Goal: Task Accomplishment & Management: Manage account settings

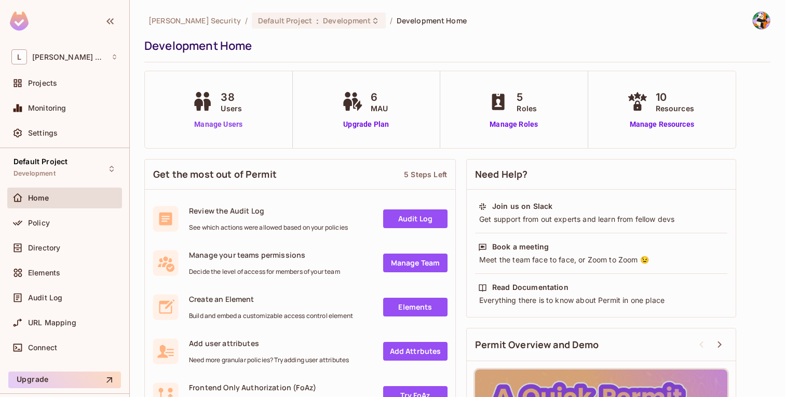
click at [215, 125] on link "Manage Users" at bounding box center [219, 124] width 58 height 11
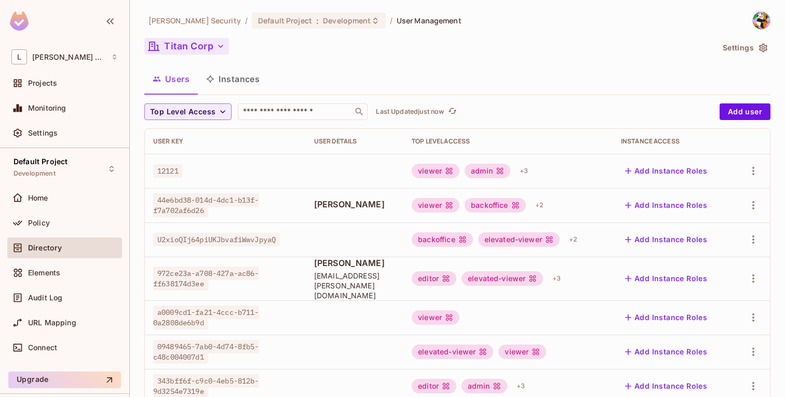
click at [219, 50] on icon "button" at bounding box center [221, 46] width 10 height 10
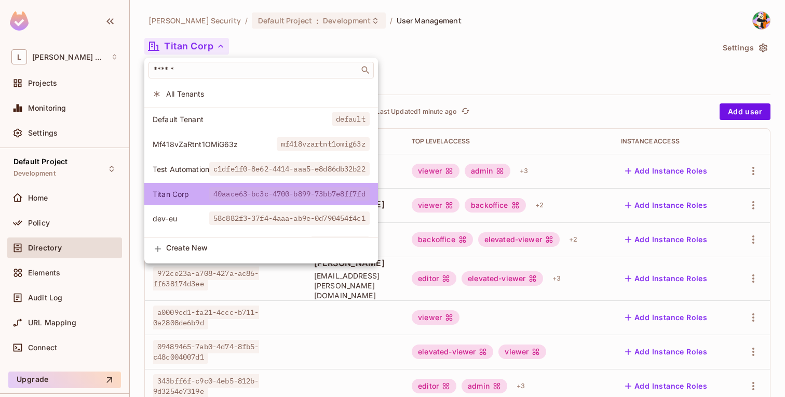
click at [294, 191] on span "40aace63-bc3c-4700-b899-73bb7e8ff7fd" at bounding box center [289, 194] width 160 height 14
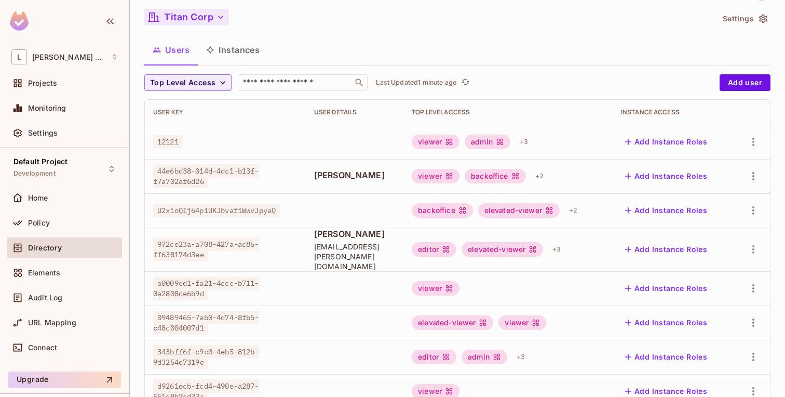
scroll to position [55, 0]
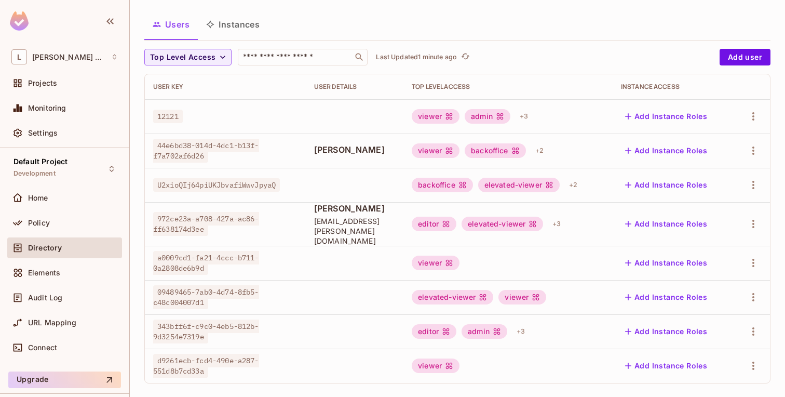
click at [195, 354] on span "d9261ecb-fcd4-490e-a287-551d8b7cd33a" at bounding box center [206, 366] width 106 height 24
click at [756, 359] on icon "button" at bounding box center [753, 365] width 12 height 12
click at [715, 328] on li "Edit" at bounding box center [709, 327] width 92 height 23
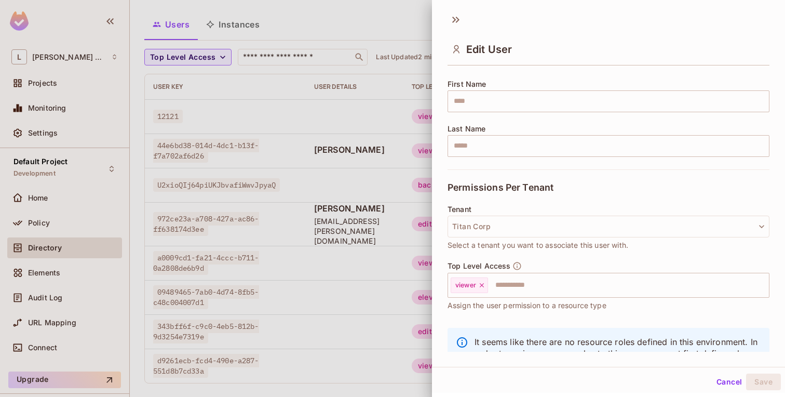
scroll to position [127, 0]
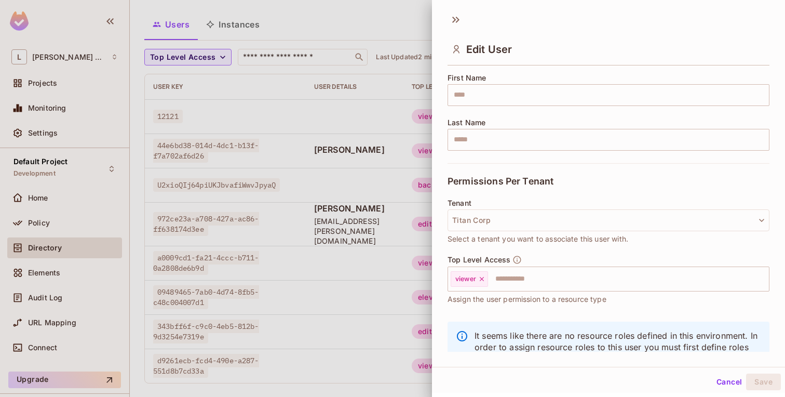
click at [366, 377] on div at bounding box center [392, 198] width 785 height 397
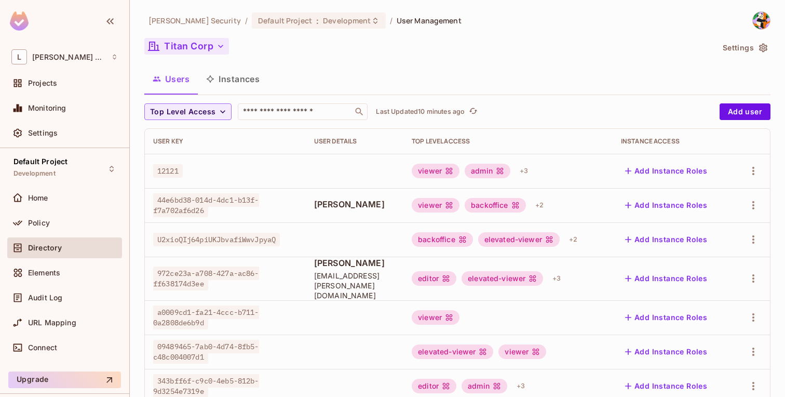
scroll to position [55, 0]
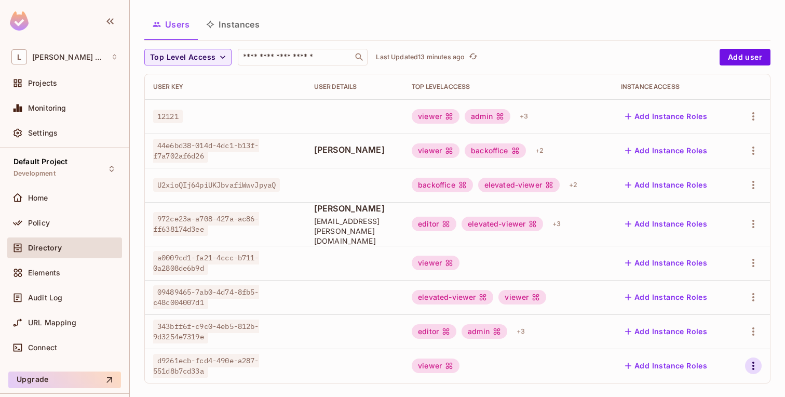
click at [753, 359] on icon "button" at bounding box center [753, 365] width 12 height 12
click at [712, 329] on li "Edit" at bounding box center [709, 327] width 92 height 23
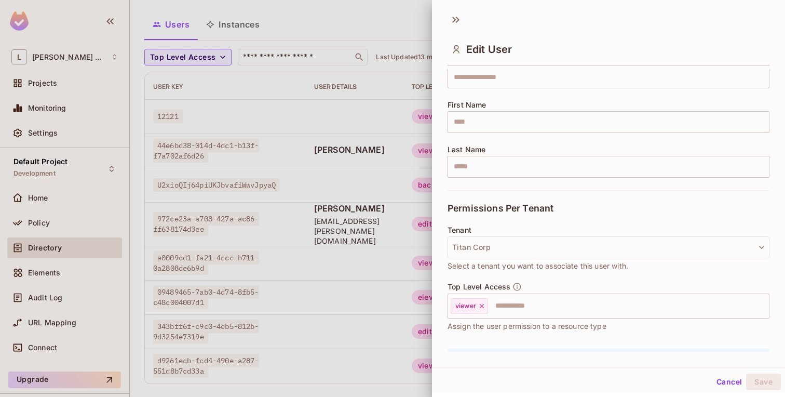
scroll to position [165, 0]
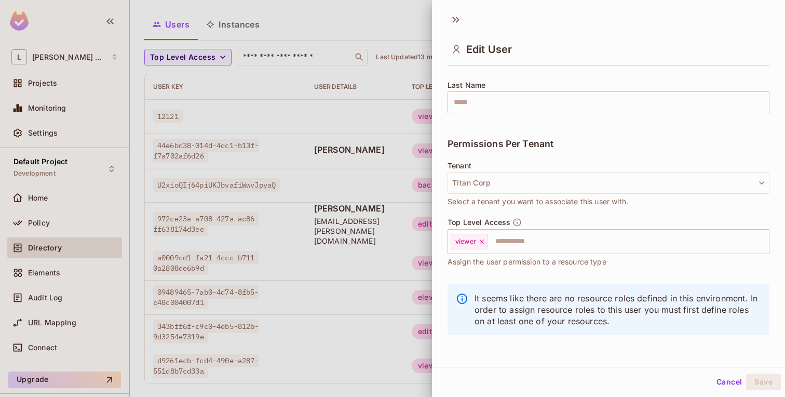
click at [82, 199] on div at bounding box center [392, 198] width 785 height 397
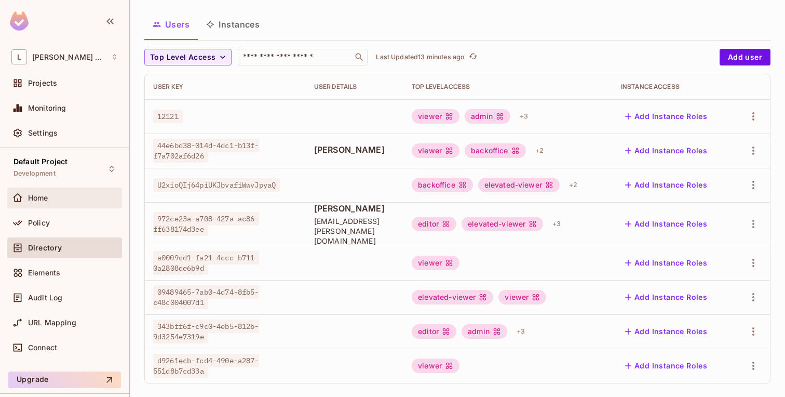
click at [78, 198] on div "Home" at bounding box center [73, 198] width 90 height 8
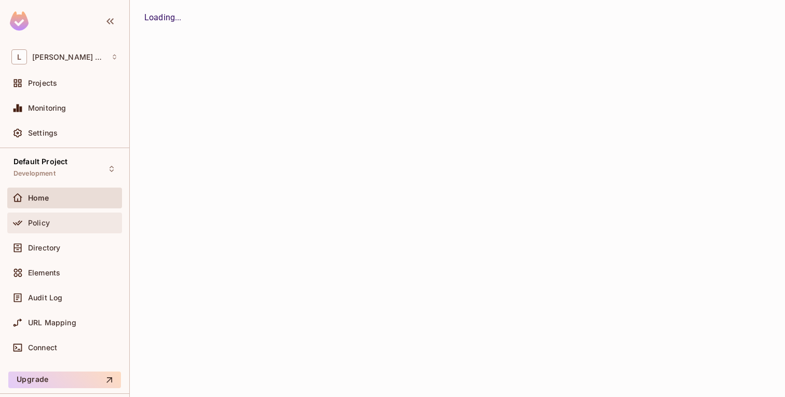
click at [70, 220] on div "Policy" at bounding box center [73, 223] width 90 height 8
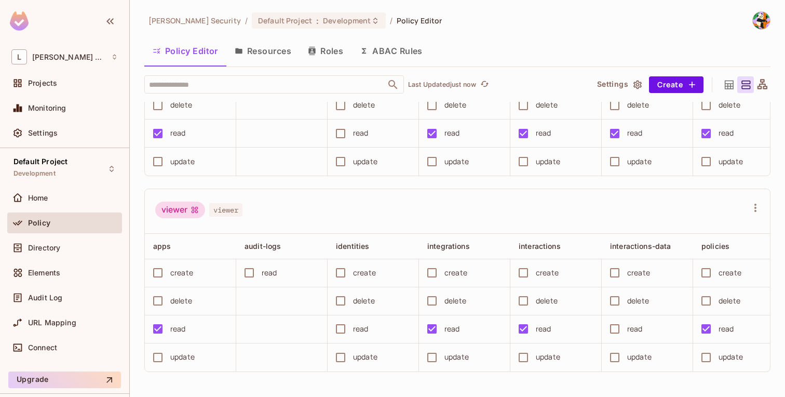
click at [394, 194] on div "viewer viewer" at bounding box center [457, 211] width 625 height 45
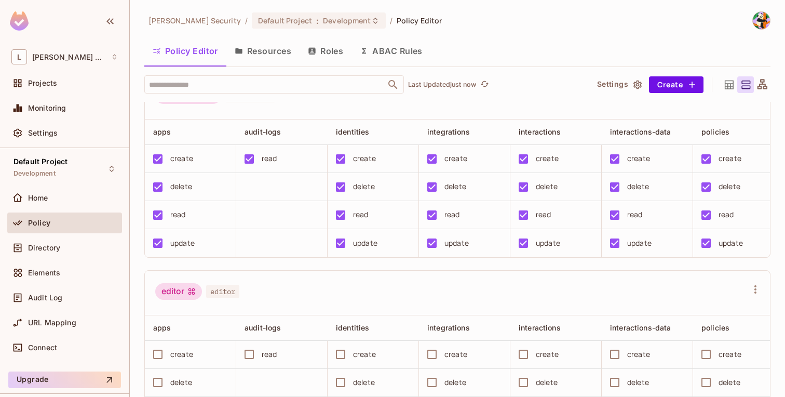
scroll to position [227, 0]
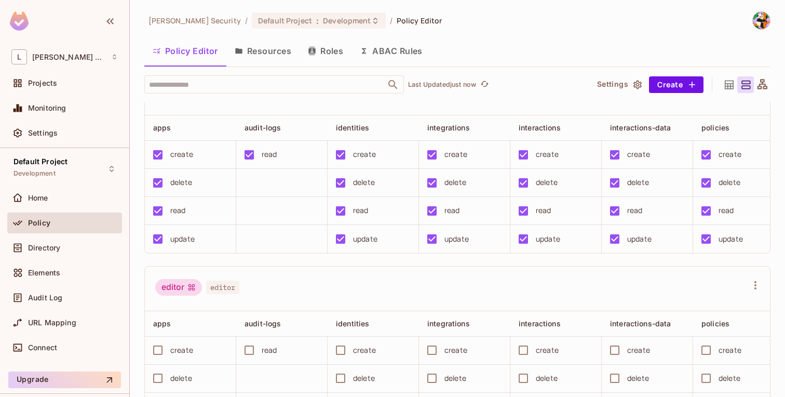
click at [72, 220] on div "Policy" at bounding box center [73, 223] width 90 height 8
click at [56, 274] on span "Elements" at bounding box center [44, 273] width 32 height 8
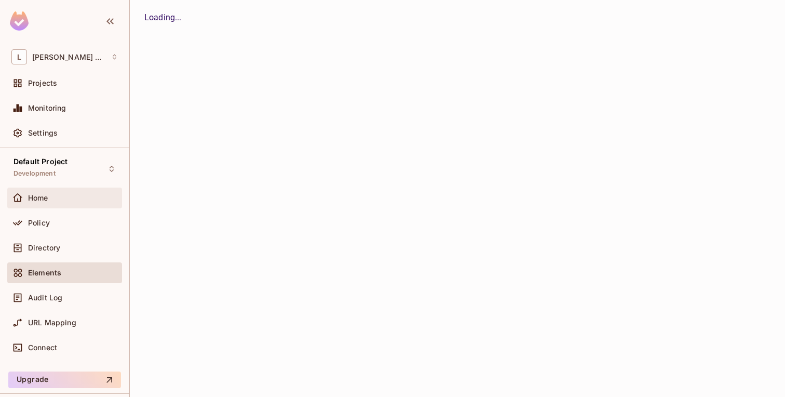
click at [62, 195] on div "Home" at bounding box center [73, 198] width 90 height 8
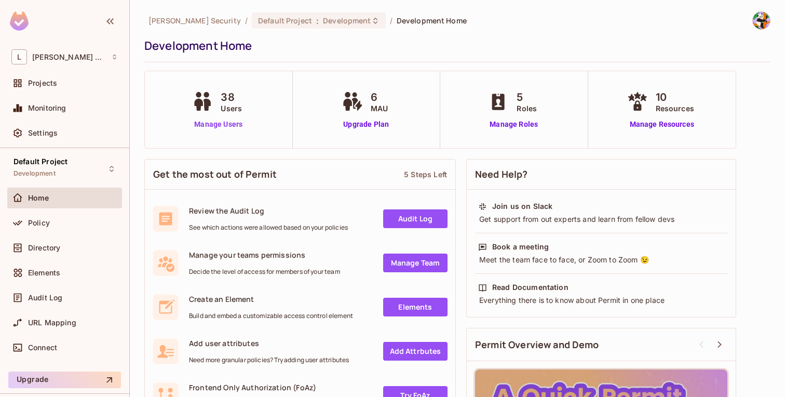
click at [233, 128] on link "Manage Users" at bounding box center [219, 124] width 58 height 11
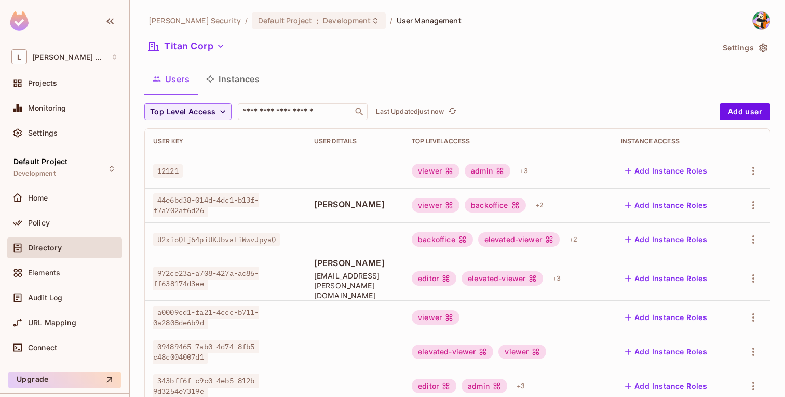
scroll to position [55, 0]
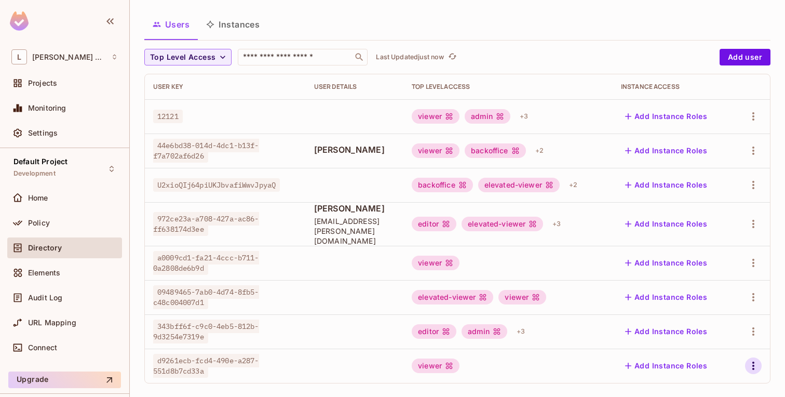
click at [756, 359] on icon "button" at bounding box center [753, 365] width 12 height 12
click at [706, 329] on span "Edit" at bounding box center [699, 327] width 20 height 17
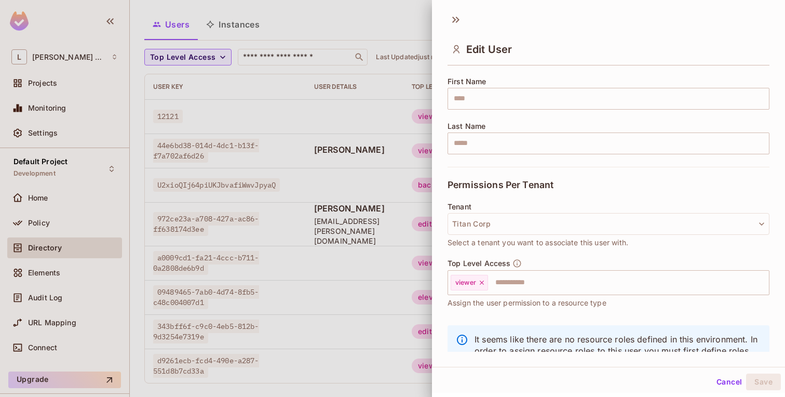
scroll to position [165, 0]
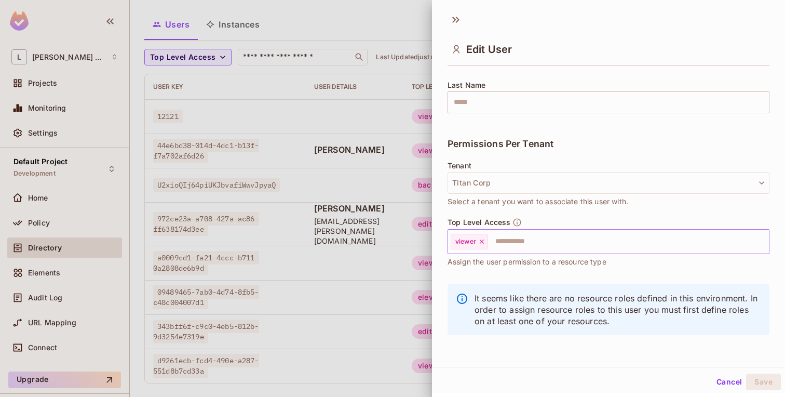
click at [609, 235] on input "text" at bounding box center [619, 241] width 260 height 21
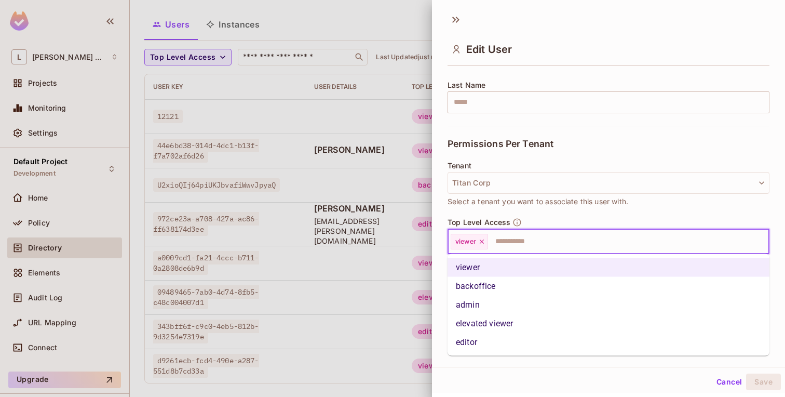
click at [537, 280] on li "backoffice" at bounding box center [609, 286] width 322 height 19
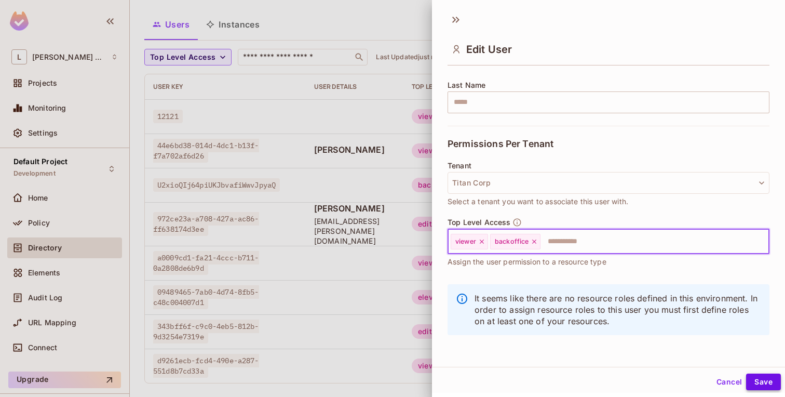
click at [759, 377] on button "Save" at bounding box center [763, 381] width 35 height 17
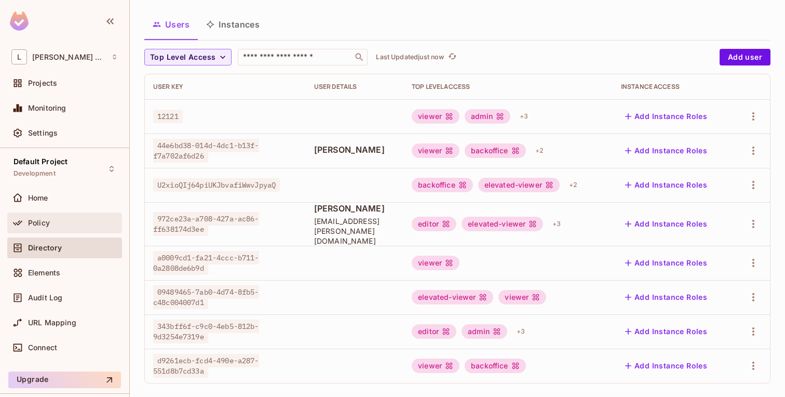
click at [62, 213] on div "Policy" at bounding box center [64, 222] width 115 height 21
